Goal: Navigation & Orientation: Find specific page/section

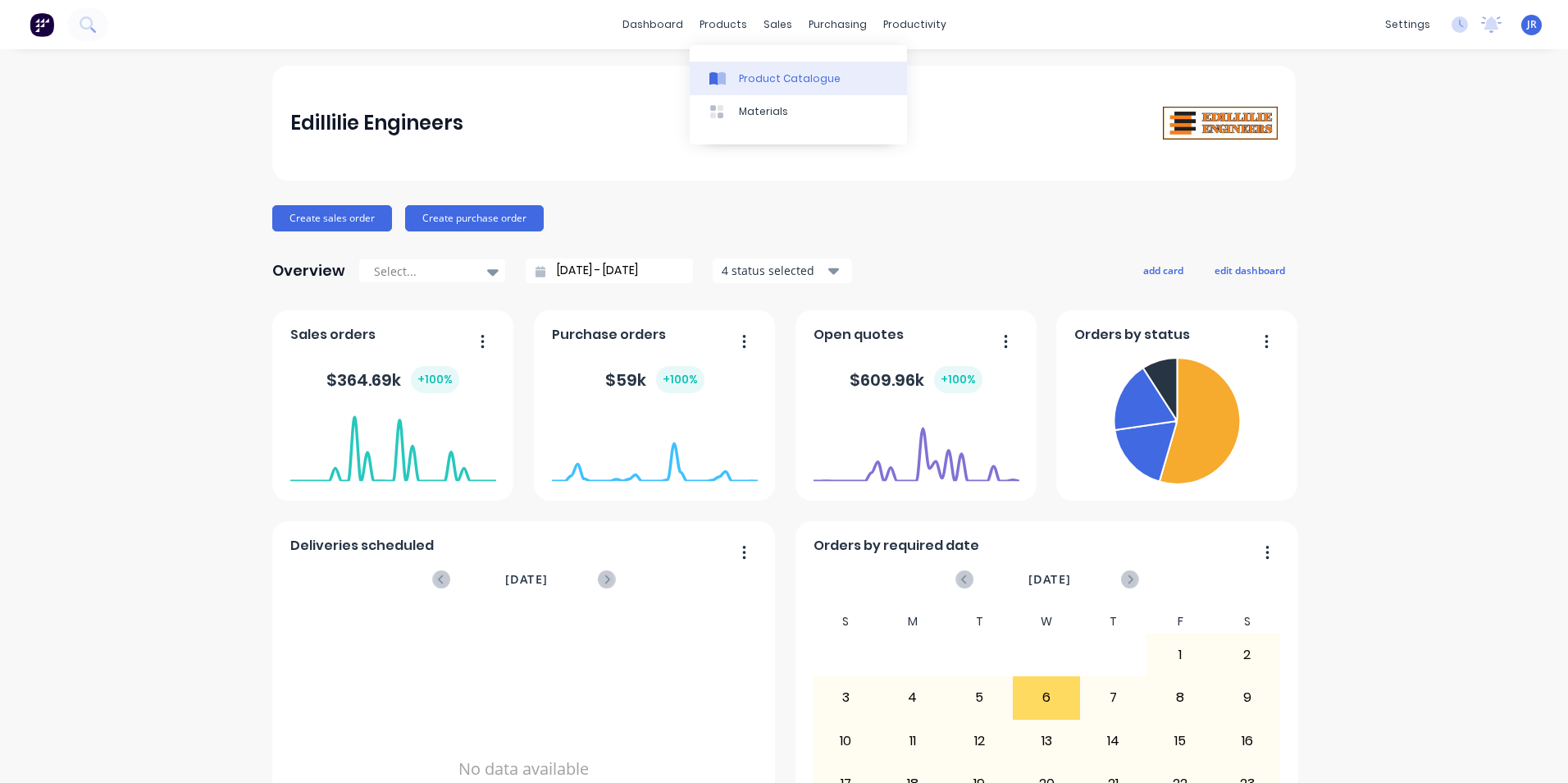
click at [759, 74] on div "Product Catalogue" at bounding box center [789, 78] width 102 height 15
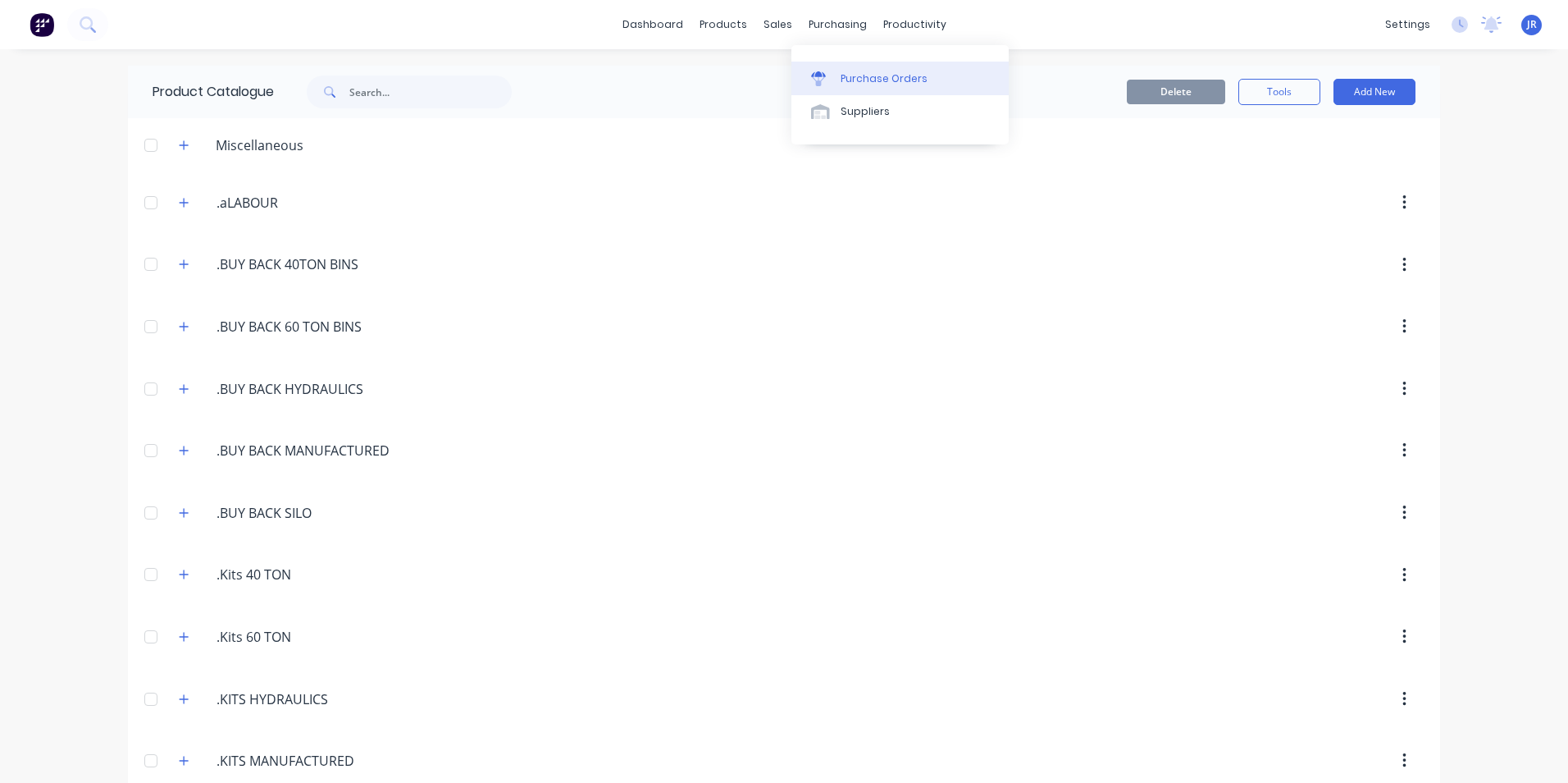
click at [850, 79] on div "Purchase Orders" at bounding box center [884, 78] width 87 height 15
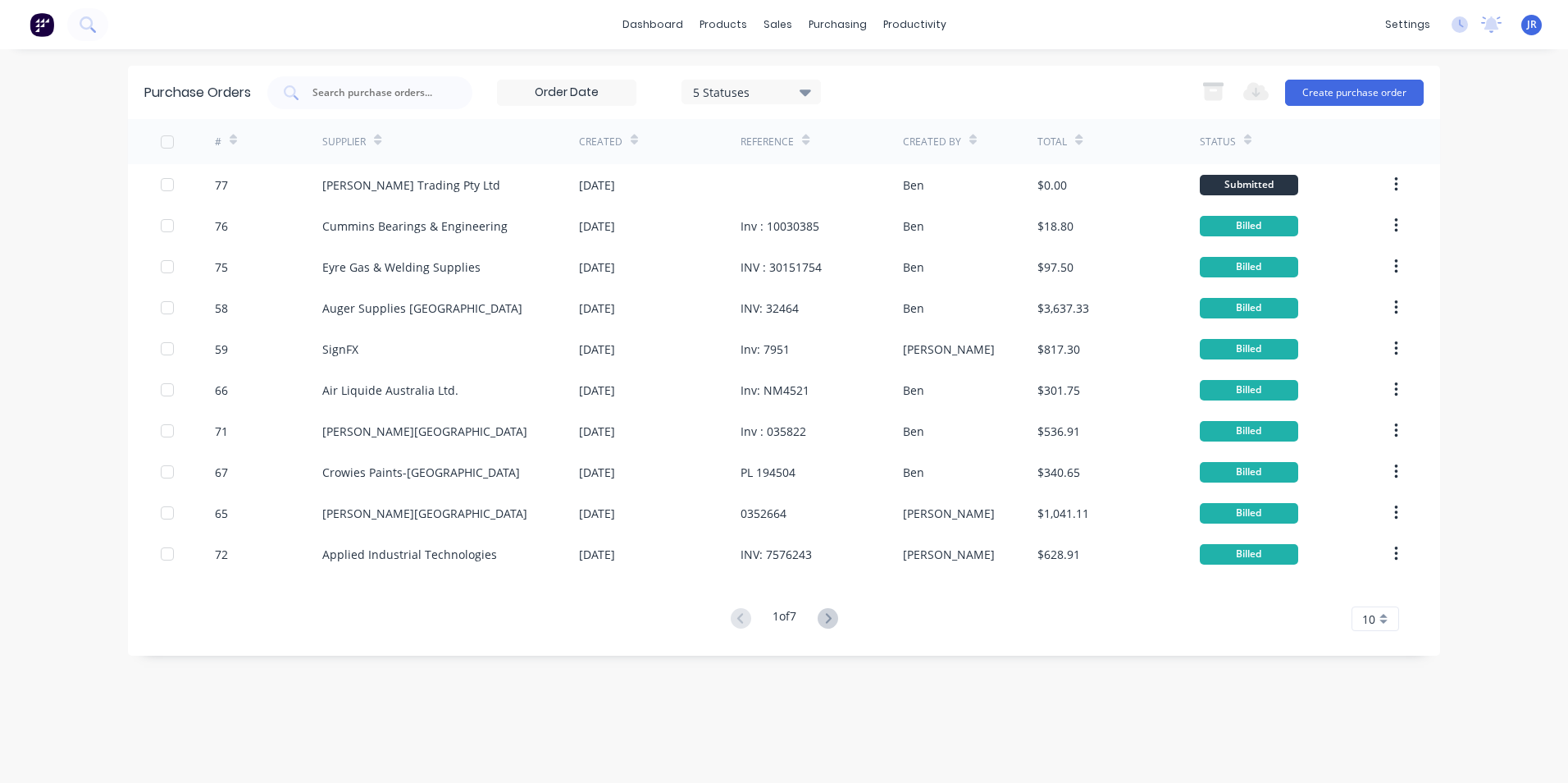
click at [833, 624] on icon at bounding box center [827, 617] width 20 height 20
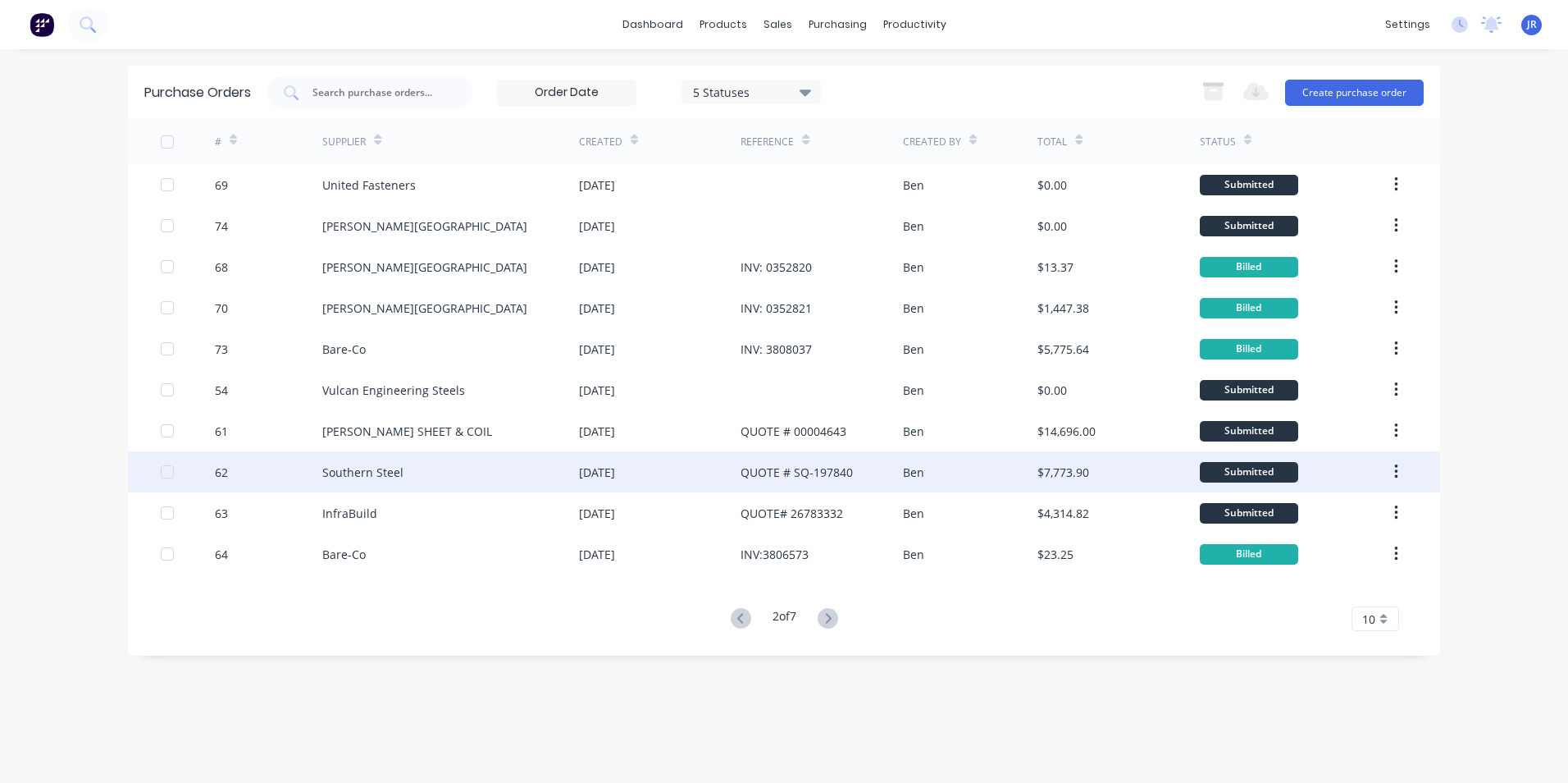
click at [534, 475] on div "Southern Steel" at bounding box center [450, 472] width 257 height 41
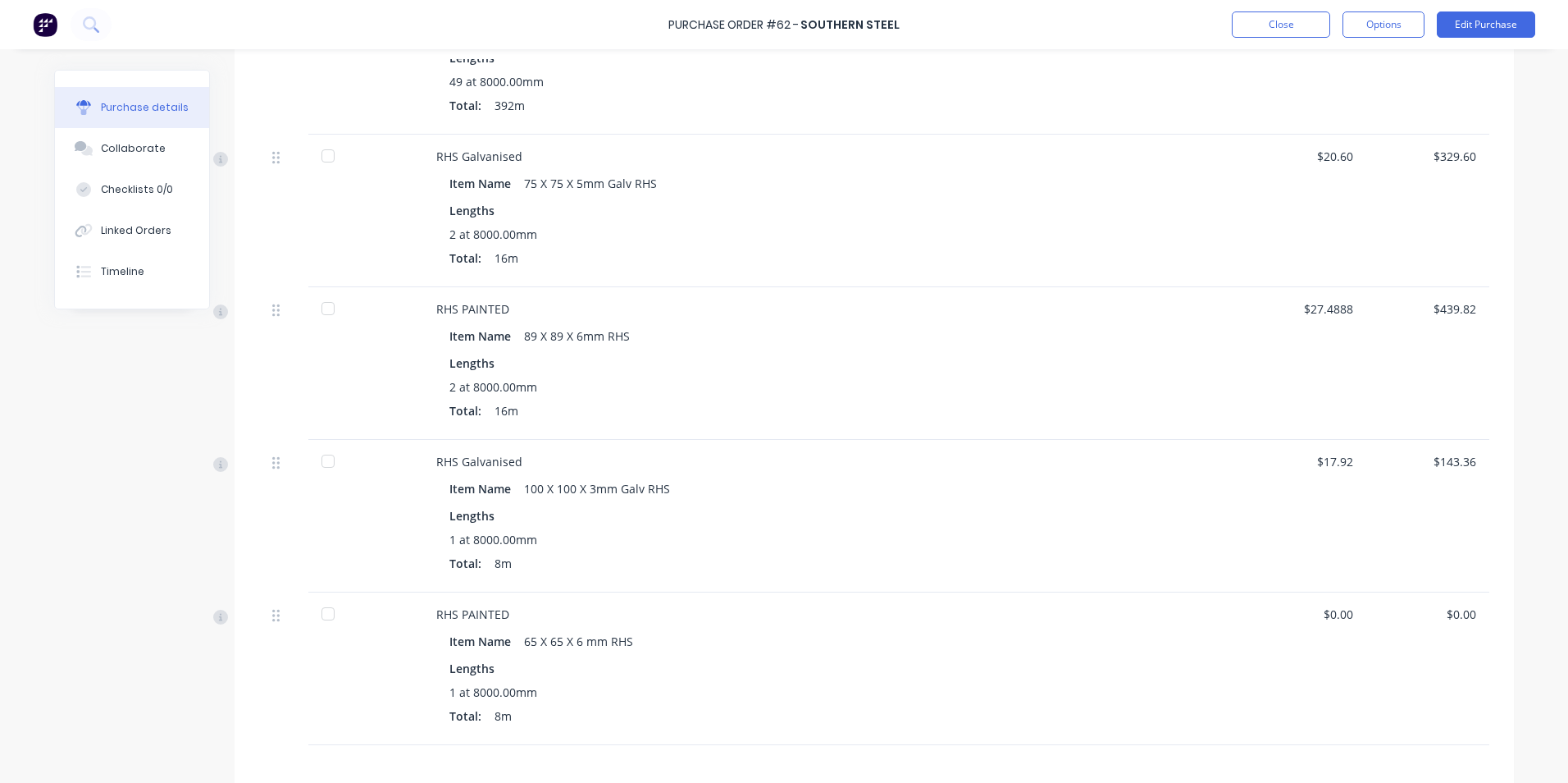
scroll to position [656, 0]
